Goal: Transaction & Acquisition: Subscribe to service/newsletter

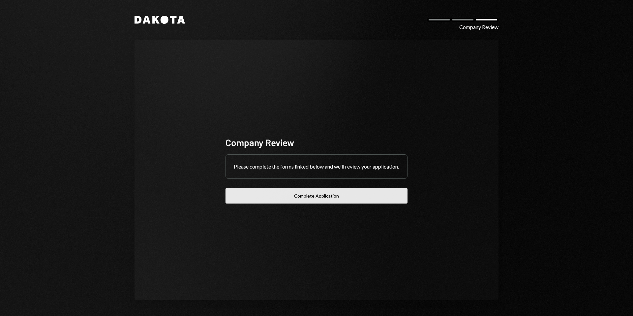
click at [273, 203] on button "Complete Application" at bounding box center [316, 195] width 182 height 15
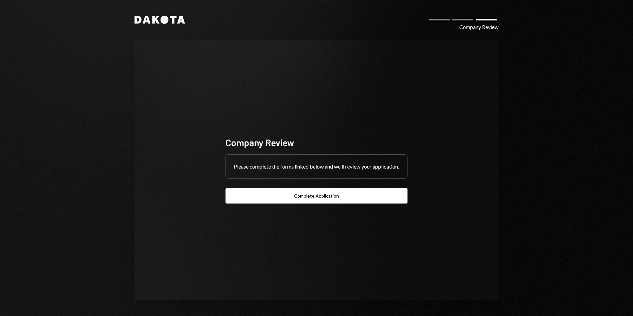
click at [487, 24] on div "Company Review" at bounding box center [478, 27] width 39 height 8
click at [155, 22] on icon "Dakota" at bounding box center [159, 20] width 50 height 8
click at [275, 208] on div "Company Review Please complete the forms linked below and we'll review your app…" at bounding box center [317, 170] width 198 height 120
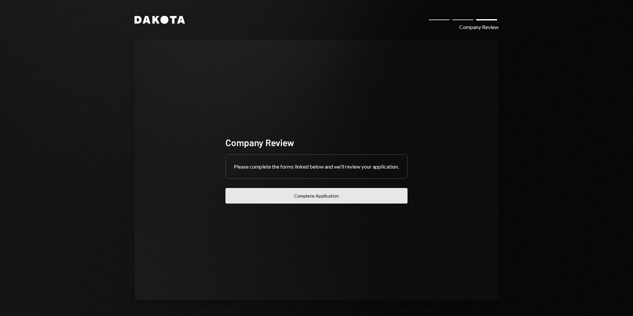
click at [275, 202] on button "Complete Application" at bounding box center [316, 195] width 182 height 15
click at [352, 201] on button "Complete Application" at bounding box center [316, 195] width 182 height 15
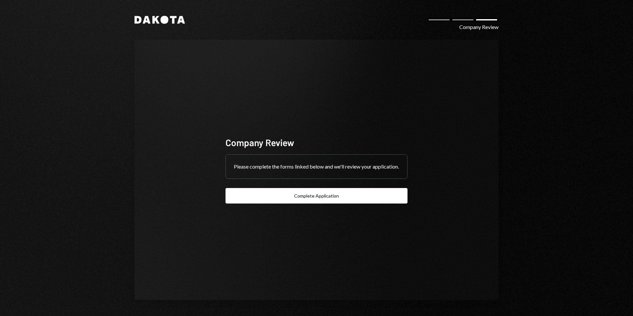
drag, startPoint x: 480, startPoint y: 26, endPoint x: 454, endPoint y: 30, distance: 26.4
click at [479, 26] on div "Company Review" at bounding box center [478, 27] width 39 height 8
click at [154, 21] on icon at bounding box center [155, 20] width 7 height 8
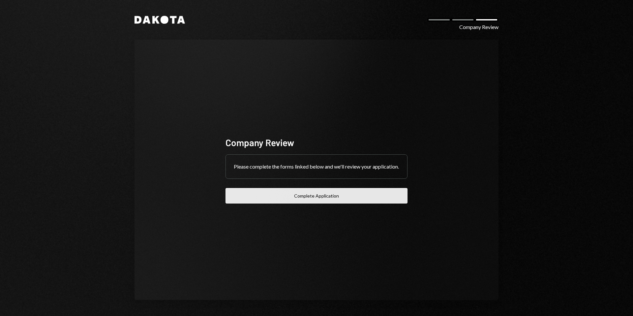
click at [230, 199] on button "Complete Application" at bounding box center [316, 195] width 182 height 15
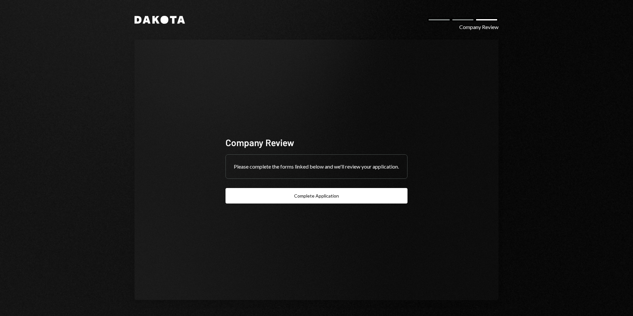
click at [158, 23] on icon at bounding box center [155, 20] width 7 height 8
click at [56, 31] on div "Dakota Company Review Company Review Please complete the forms linked below and…" at bounding box center [316, 158] width 633 height 316
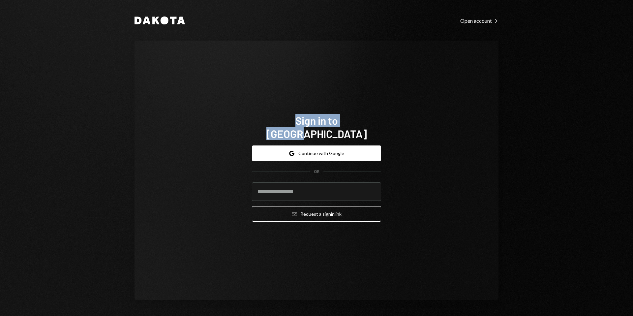
drag, startPoint x: 329, startPoint y: 128, endPoint x: 253, endPoint y: 128, distance: 75.2
click at [253, 128] on h1 "Sign in to [GEOGRAPHIC_DATA]" at bounding box center [316, 127] width 129 height 26
click at [267, 129] on h1 "Sign in to Dakota" at bounding box center [316, 127] width 129 height 26
drag, startPoint x: 255, startPoint y: 128, endPoint x: 337, endPoint y: 128, distance: 81.7
click at [333, 128] on h1 "Sign in to Dakota" at bounding box center [316, 127] width 129 height 26
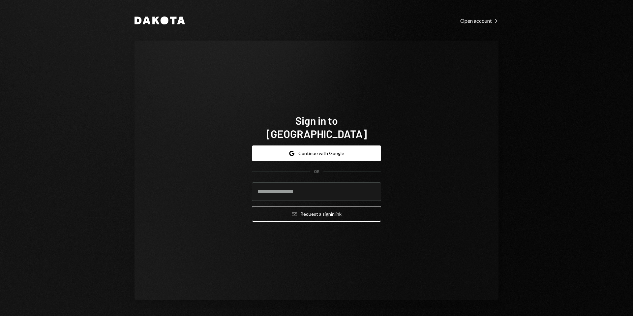
click at [337, 128] on h1 "Sign in to Dakota" at bounding box center [316, 127] width 129 height 26
drag, startPoint x: 329, startPoint y: 128, endPoint x: 250, endPoint y: 128, distance: 78.4
click at [250, 128] on div "Sign in to Dakota Google Continue with Google OR Email Request a sign in link" at bounding box center [316, 170] width 145 height 166
click at [251, 128] on div "Sign in to Dakota Google Continue with Google OR Email Request a sign in link" at bounding box center [316, 170] width 145 height 166
drag, startPoint x: 253, startPoint y: 128, endPoint x: 329, endPoint y: 129, distance: 75.2
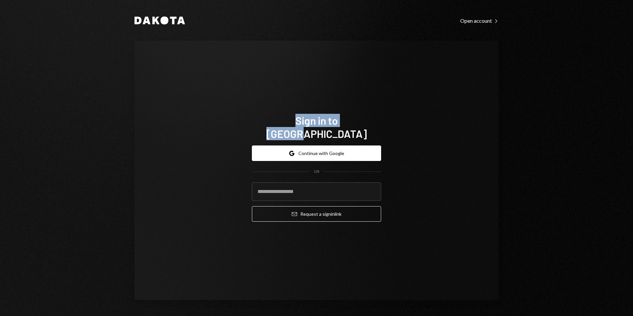
click at [329, 129] on h1 "Sign in to Dakota" at bounding box center [316, 127] width 129 height 26
drag, startPoint x: 329, startPoint y: 129, endPoint x: 254, endPoint y: 130, distance: 74.5
click at [254, 130] on h1 "Sign in to Dakota" at bounding box center [316, 127] width 129 height 26
click at [254, 129] on h1 "Sign in to Dakota" at bounding box center [316, 127] width 129 height 26
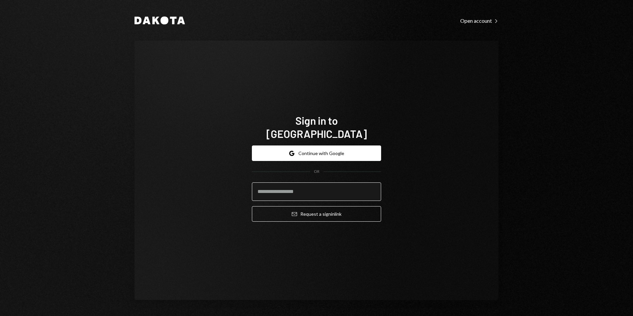
click at [265, 191] on input "email" at bounding box center [316, 191] width 129 height 18
type input "****"
click at [454, 26] on div "Dakota Open account Right Caret Sign in to Dakota Google Continue with Google O…" at bounding box center [317, 158] width 396 height 316
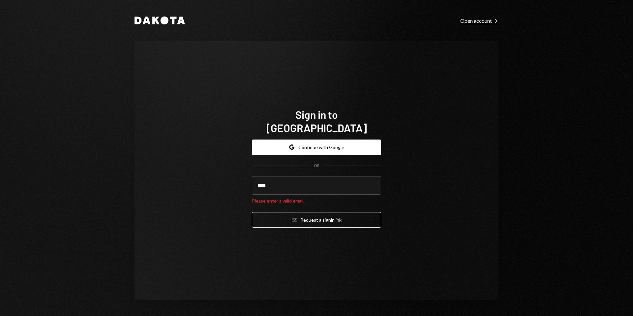
click at [471, 23] on div "Open account Right Caret" at bounding box center [479, 20] width 38 height 7
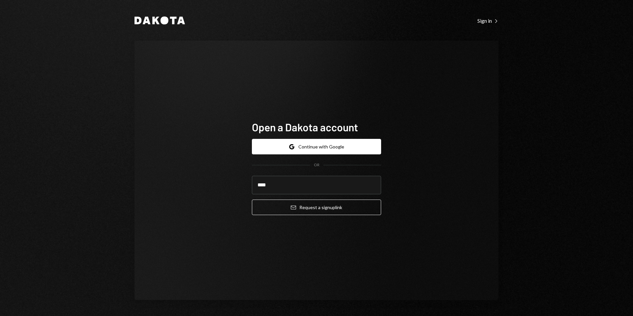
type input "**********"
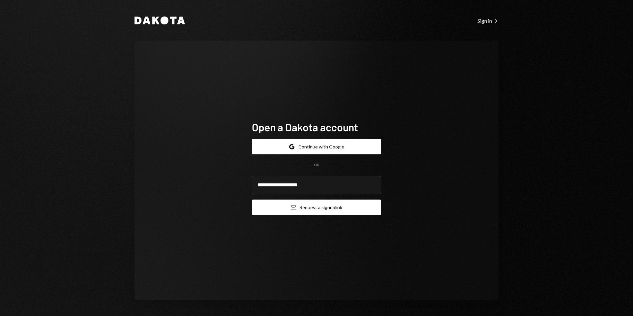
click at [297, 209] on button "Email Request a sign up link" at bounding box center [316, 206] width 129 height 15
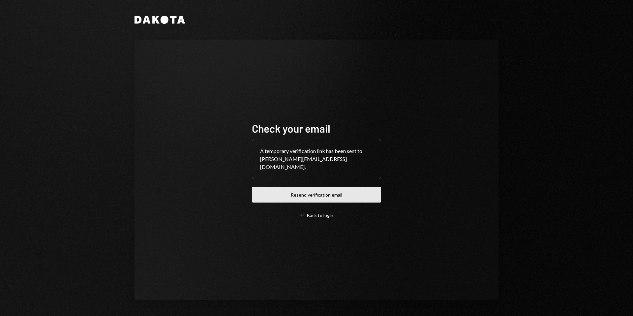
click at [282, 194] on button "Resend verification email" at bounding box center [316, 194] width 129 height 15
